Goal: Task Accomplishment & Management: Use online tool/utility

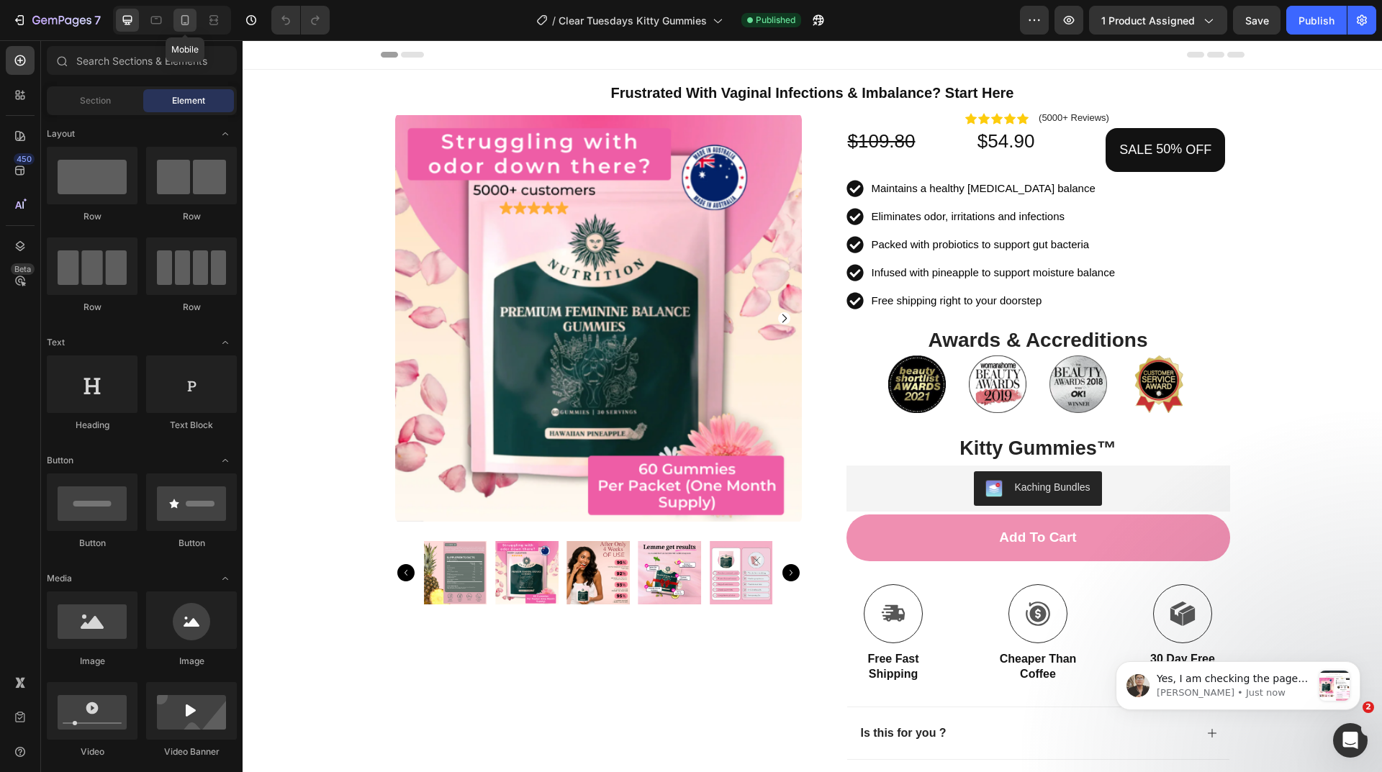
click at [186, 24] on icon at bounding box center [185, 20] width 8 height 10
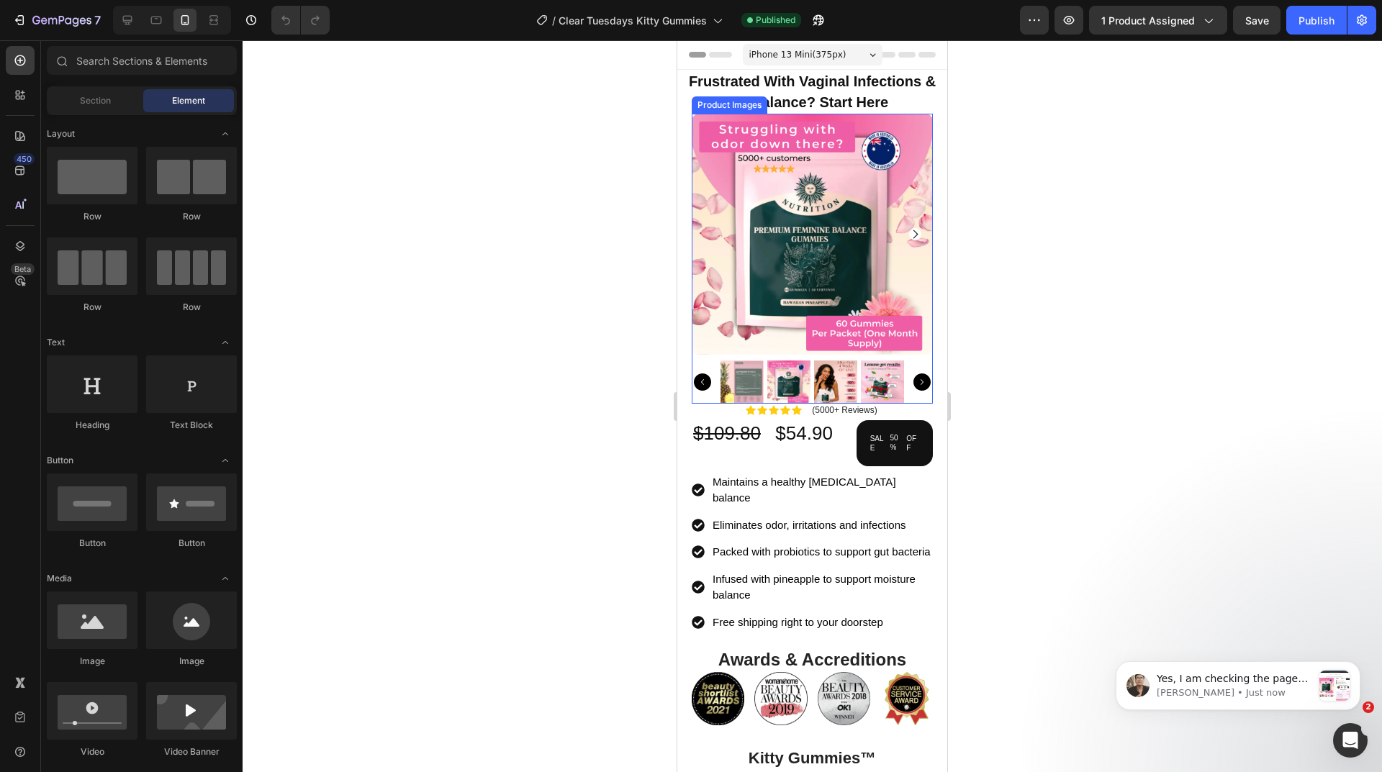
click at [805, 225] on img at bounding box center [812, 234] width 241 height 241
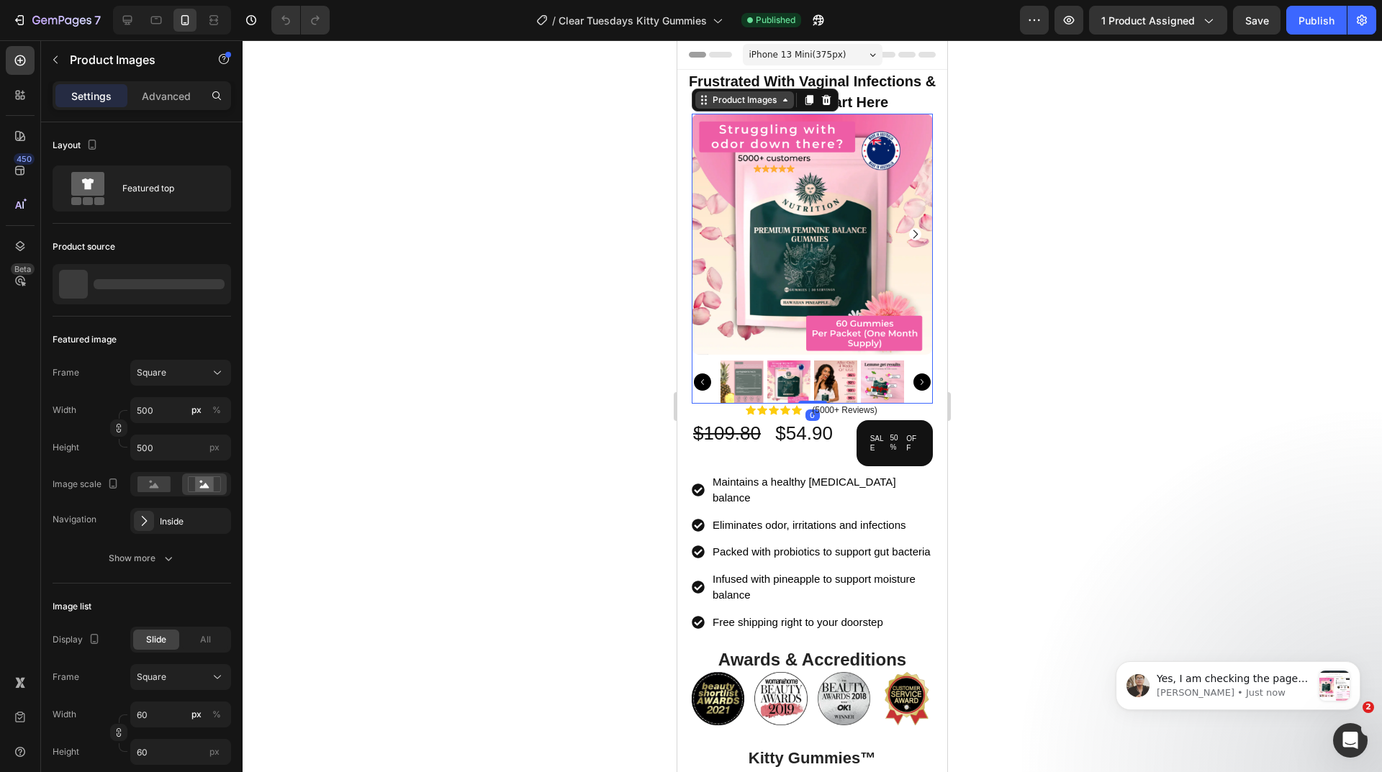
click at [728, 105] on div "Product Images" at bounding box center [745, 100] width 70 height 13
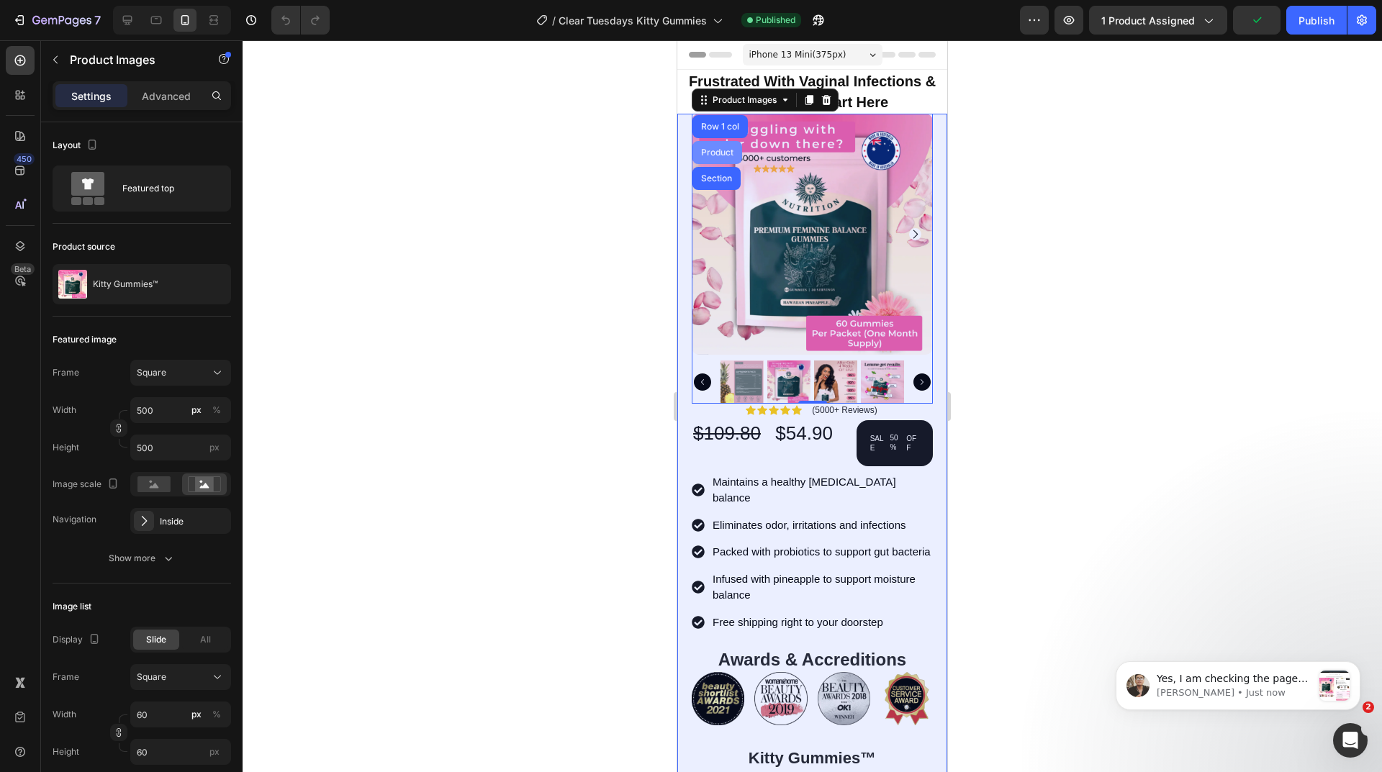
click at [718, 154] on div "Product" at bounding box center [717, 152] width 38 height 9
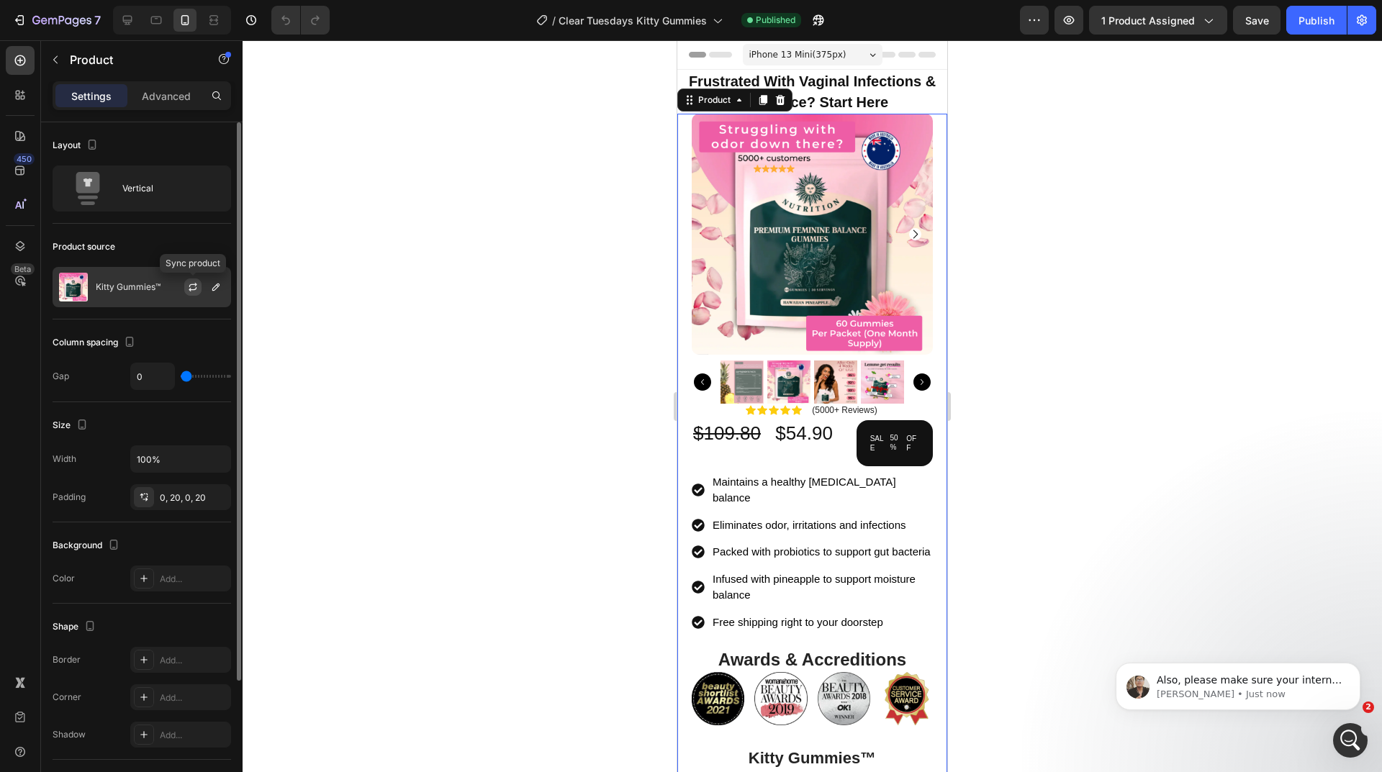
click at [192, 286] on icon "button" at bounding box center [193, 287] width 12 height 12
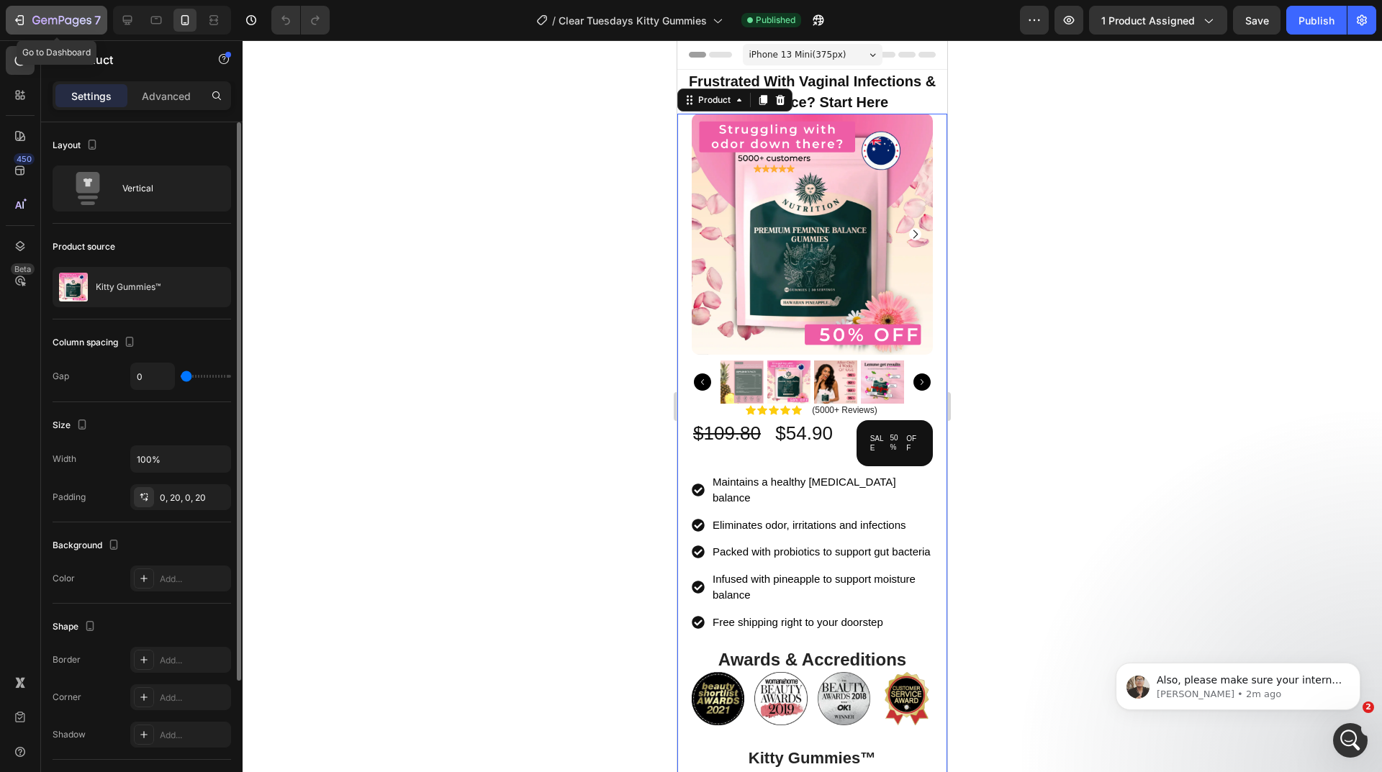
click at [63, 19] on icon "button" at bounding box center [61, 21] width 59 height 12
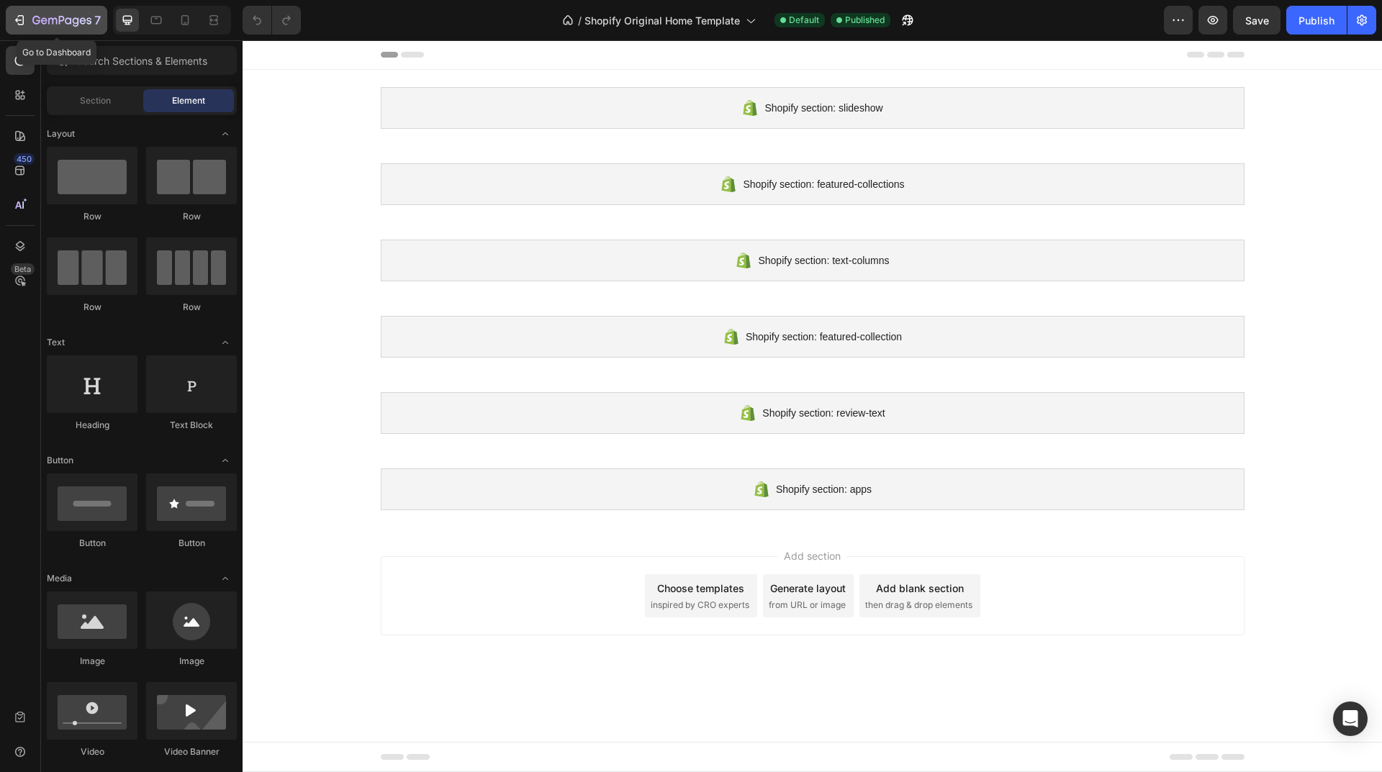
click at [83, 22] on icon "button" at bounding box center [61, 21] width 59 height 12
